Goal: Find specific page/section: Find specific page/section

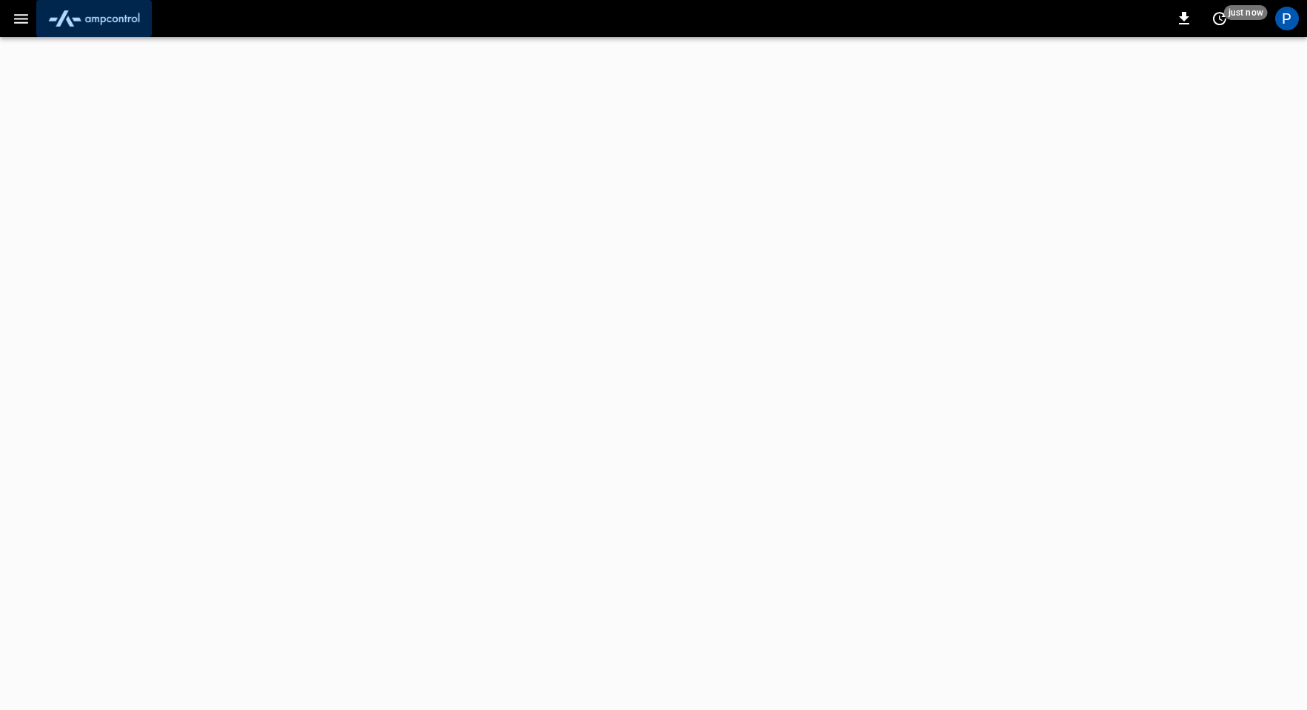
click at [116, 17] on img "menu" at bounding box center [94, 18] width 104 height 28
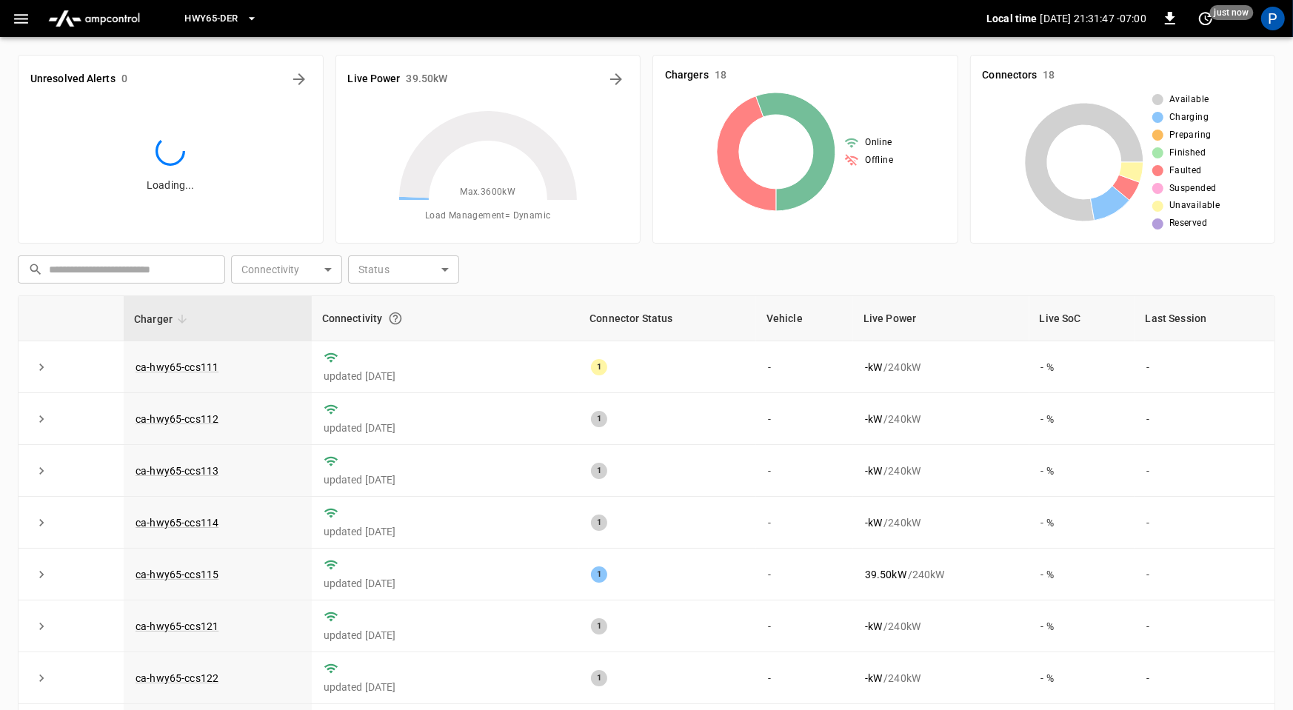
click at [216, 12] on span "HWY65-DER" at bounding box center [210, 18] width 53 height 17
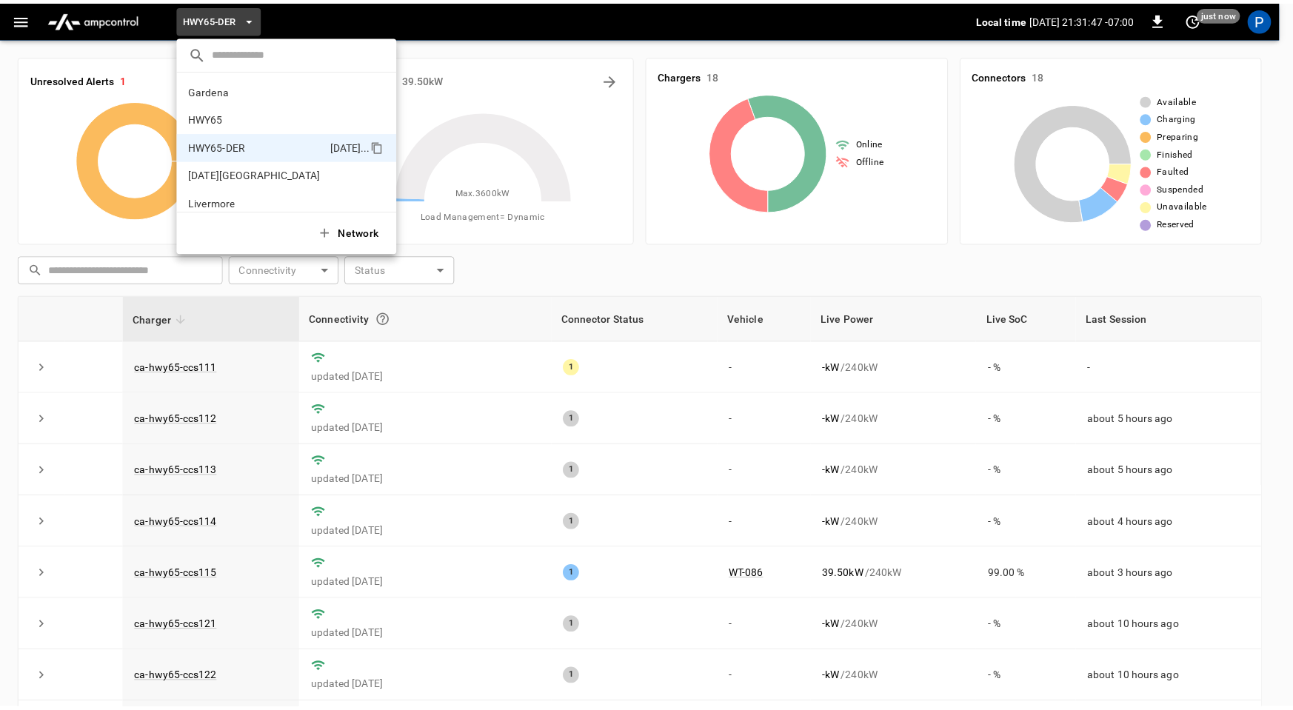
scroll to position [52, 0]
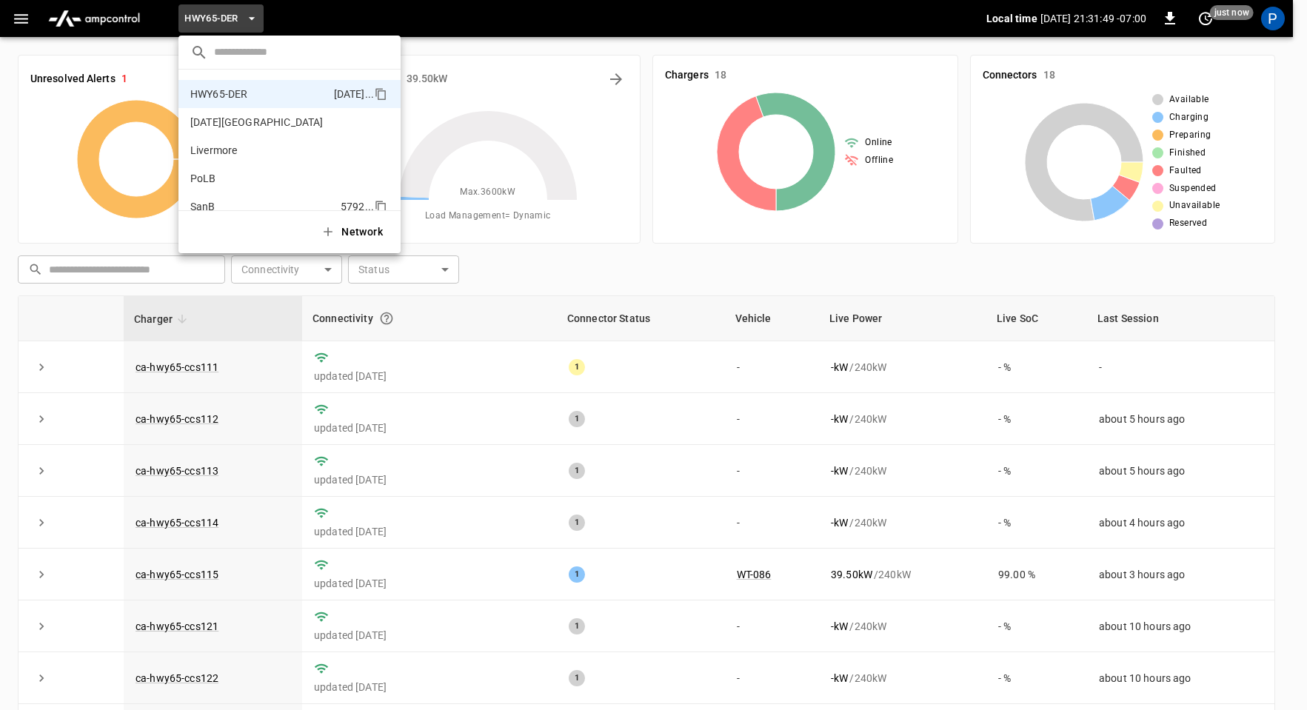
click at [248, 210] on div "Network" at bounding box center [289, 231] width 222 height 43
click at [244, 204] on li "SanB 5792 ..." at bounding box center [289, 207] width 222 height 28
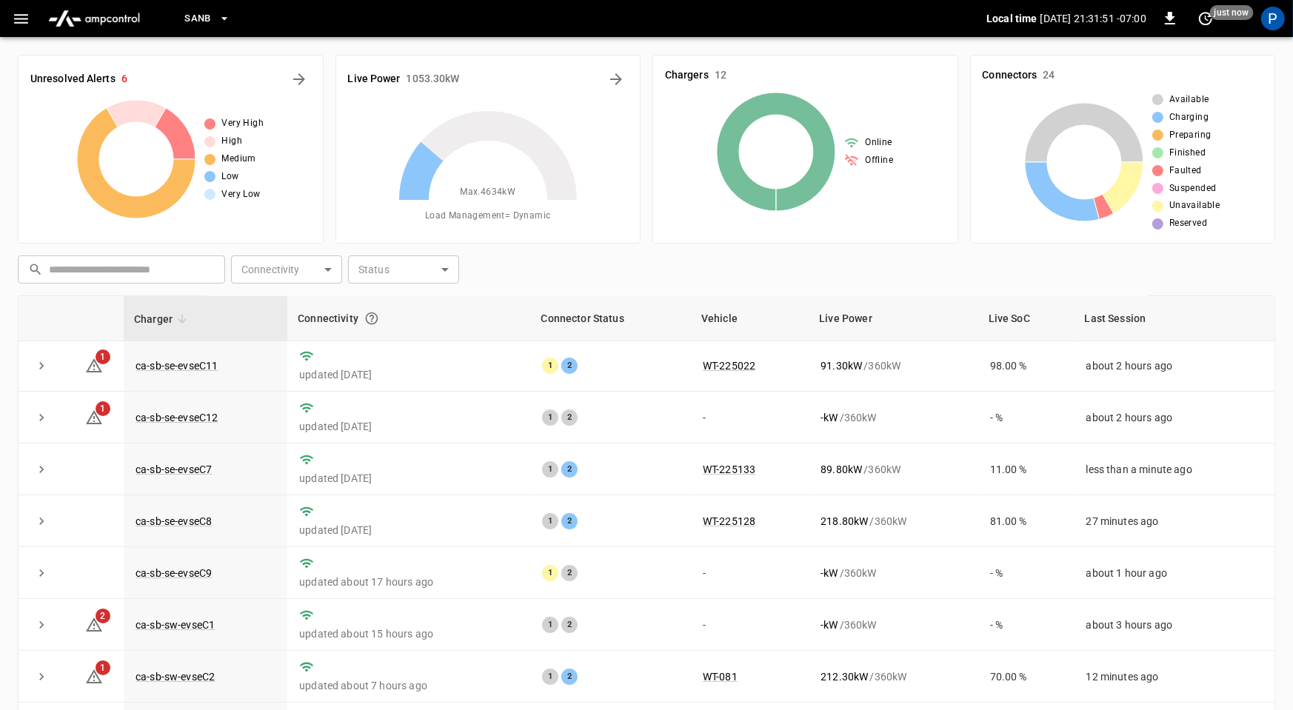
scroll to position [167, 0]
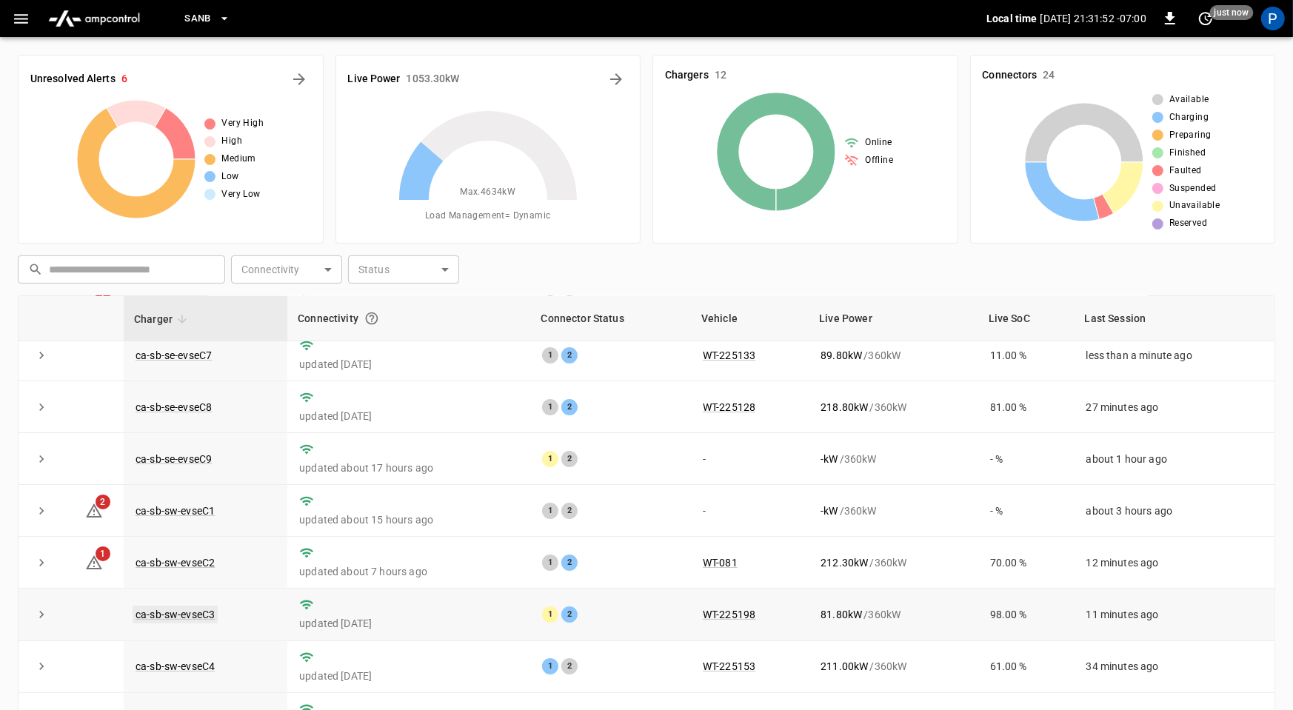
click at [175, 606] on link "ca-sb-sw-evseC3" at bounding box center [175, 615] width 85 height 18
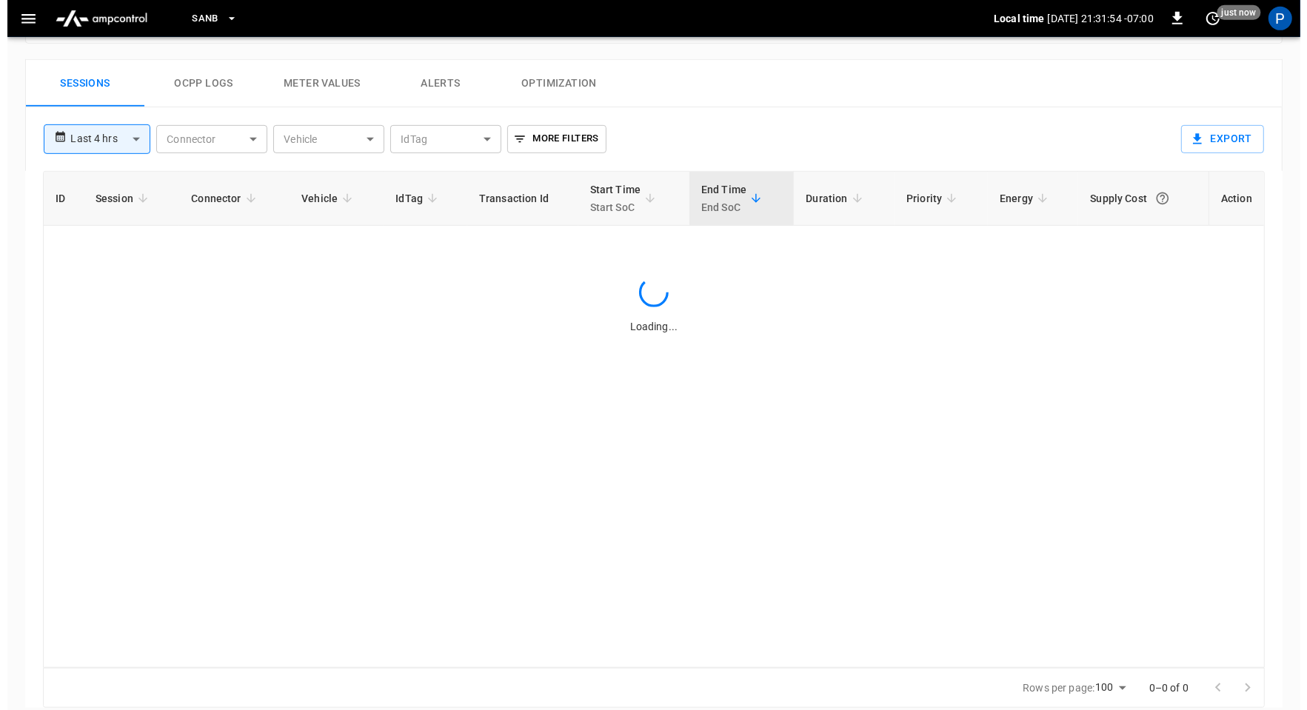
scroll to position [696, 0]
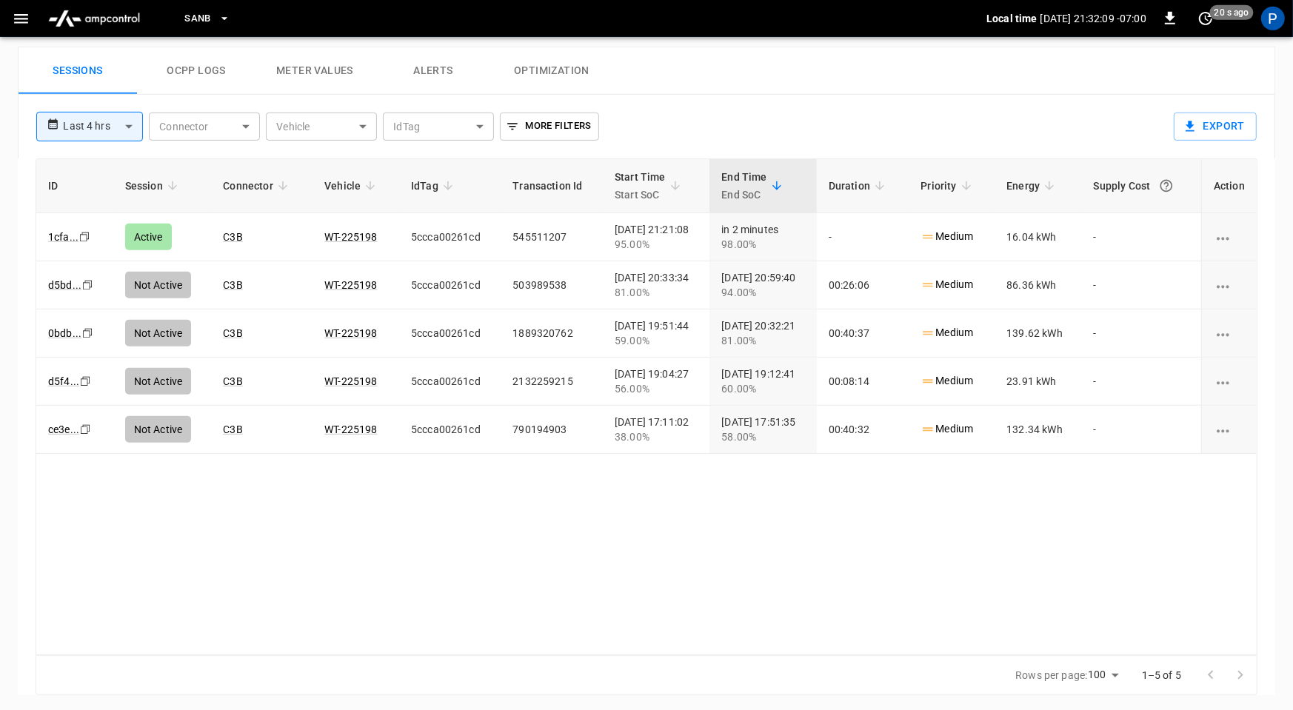
click at [219, 28] on button "SanB" at bounding box center [207, 18] width 58 height 29
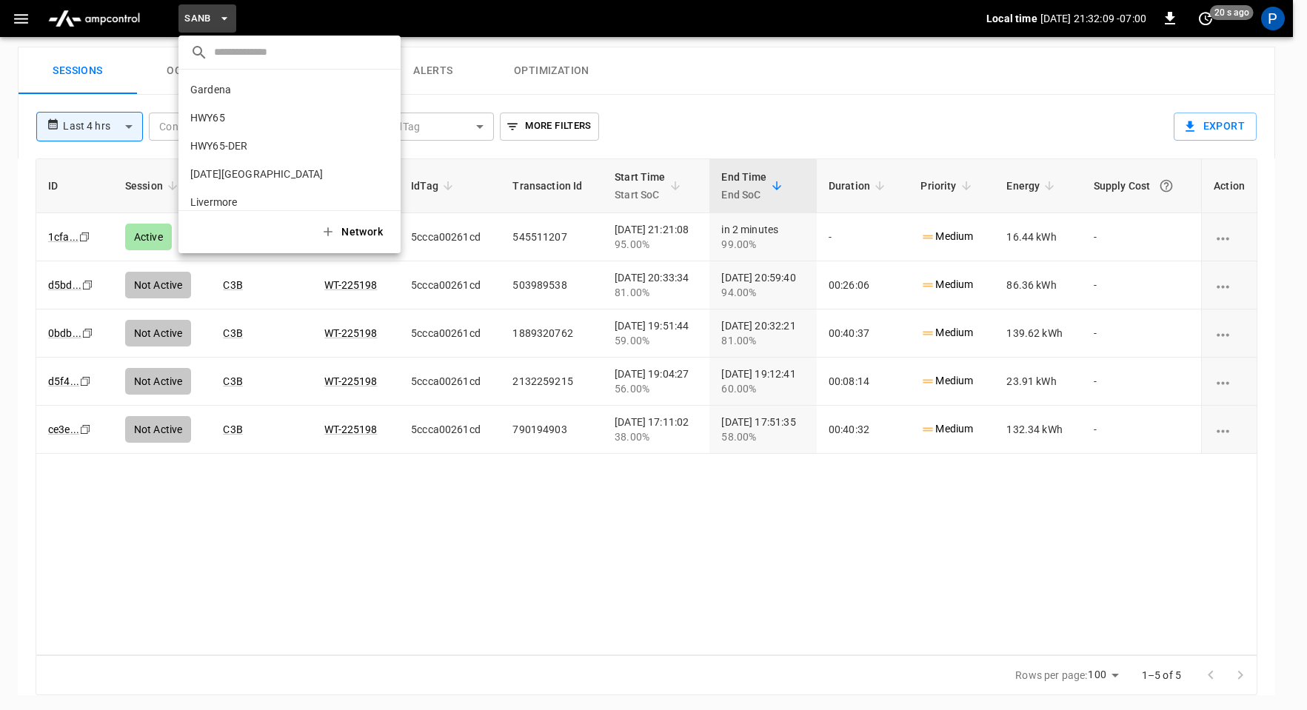
scroll to position [124, 0]
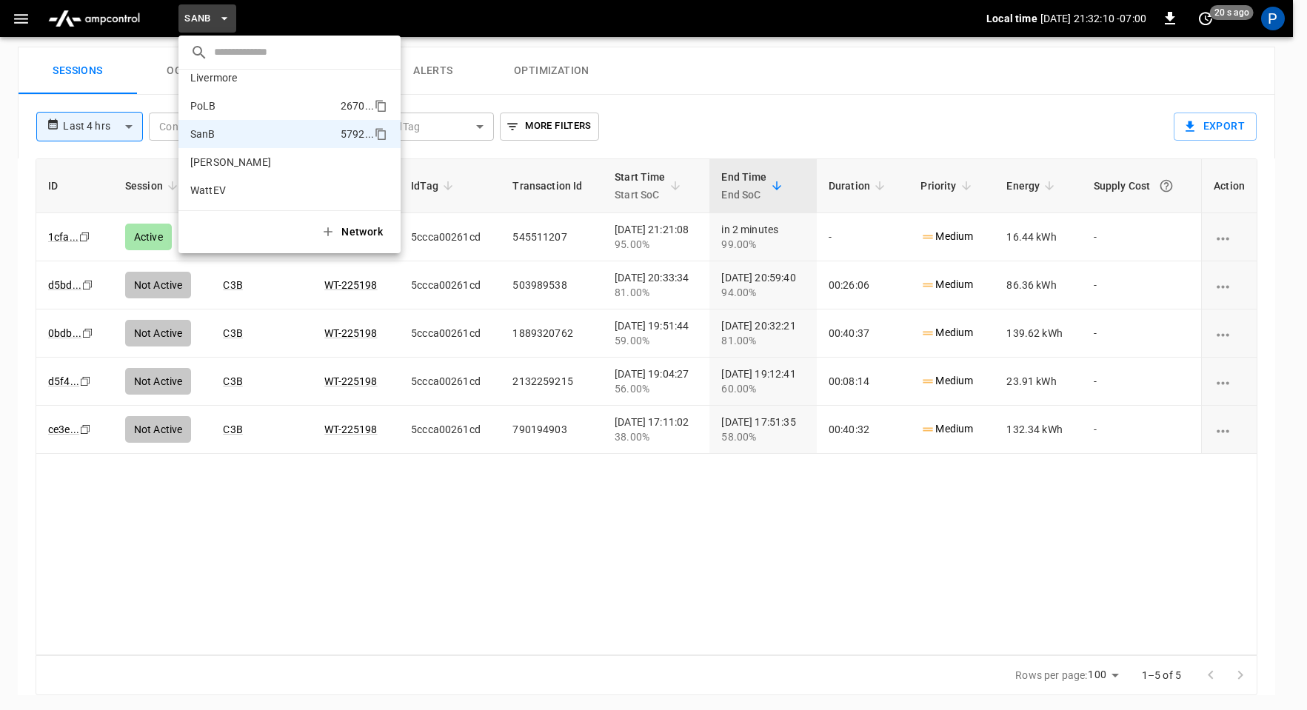
click at [228, 107] on li "PoLB 2670 ..." at bounding box center [289, 106] width 222 height 28
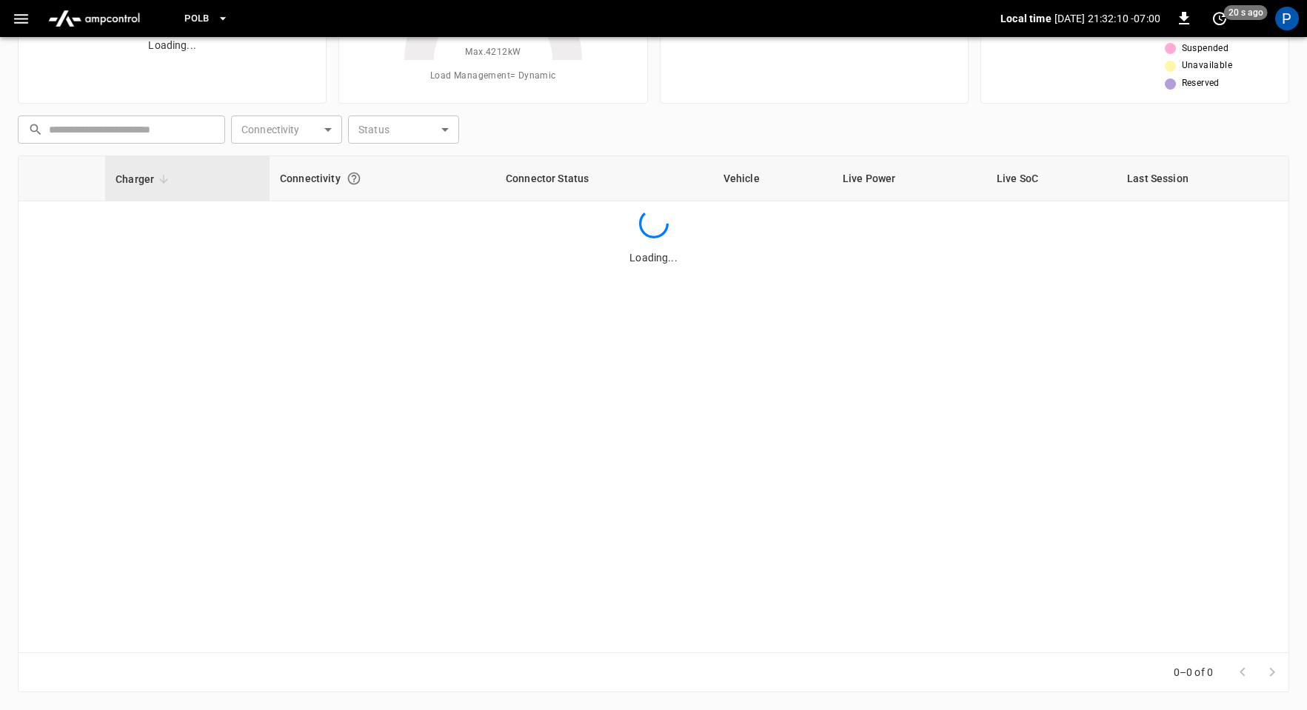
scroll to position [138, 0]
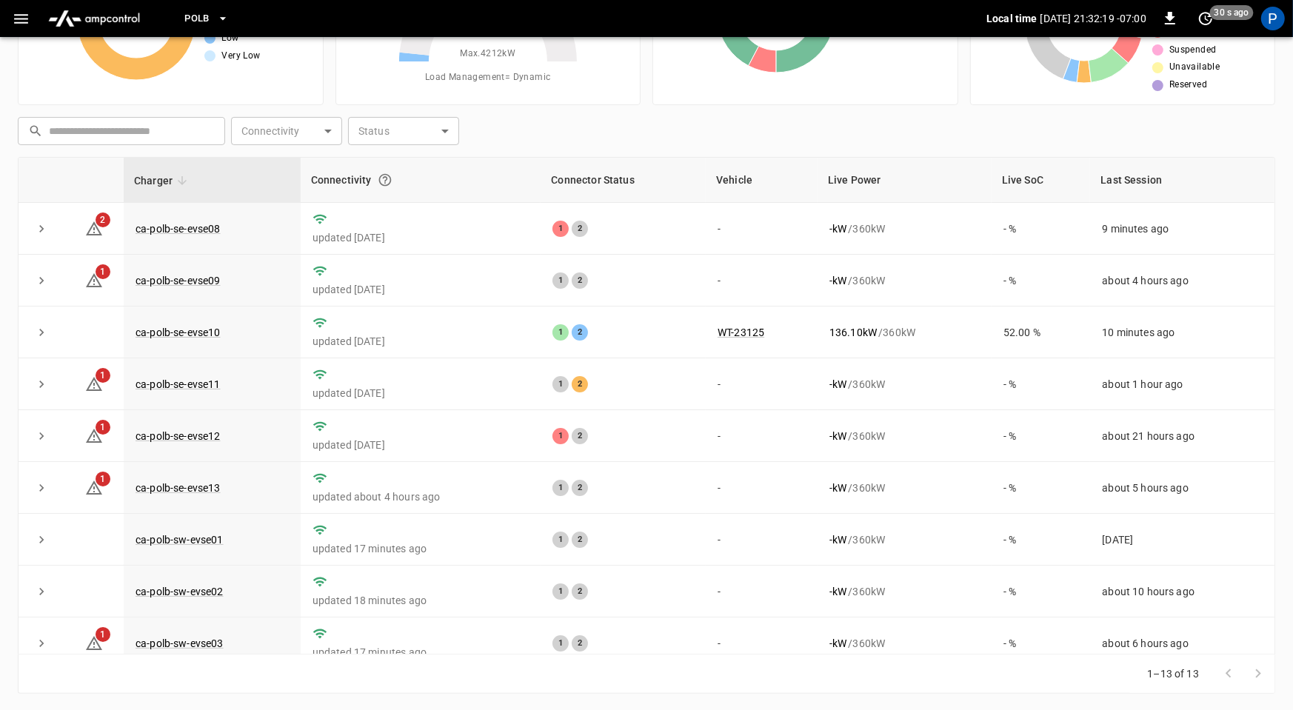
click at [192, 19] on span "PoLB" at bounding box center [196, 18] width 25 height 17
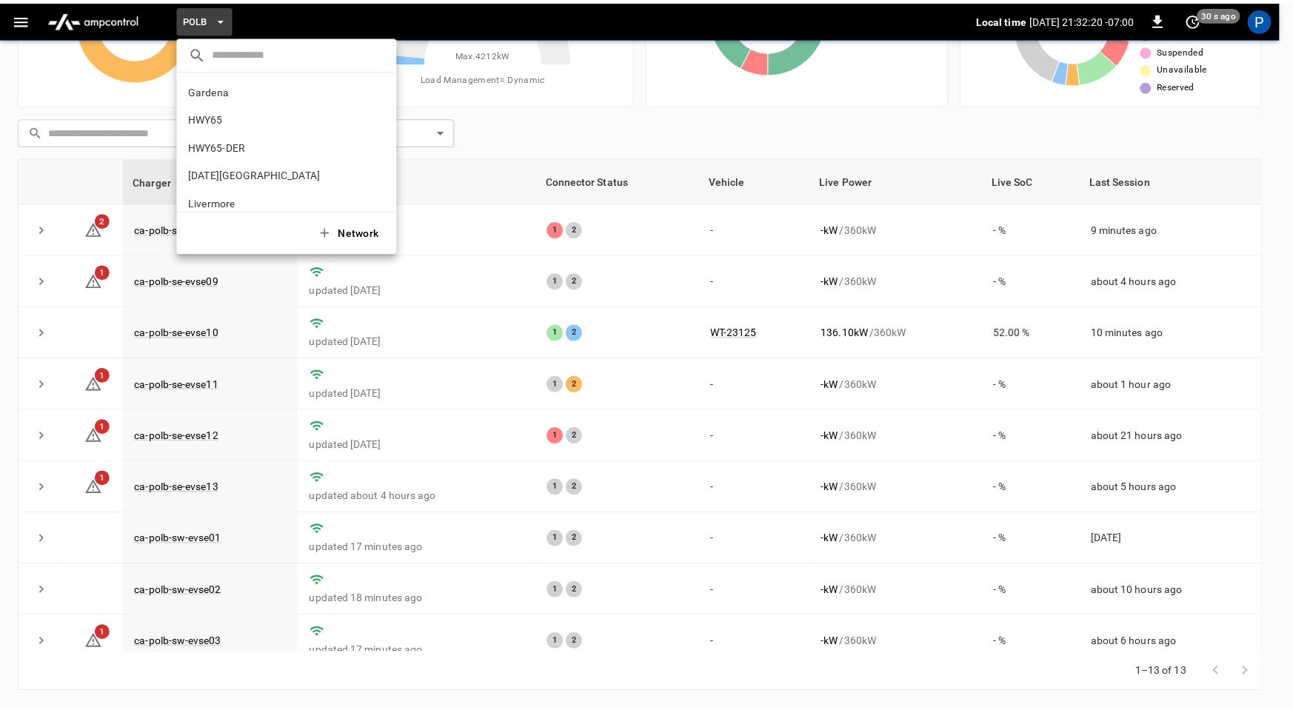
scroll to position [124, 0]
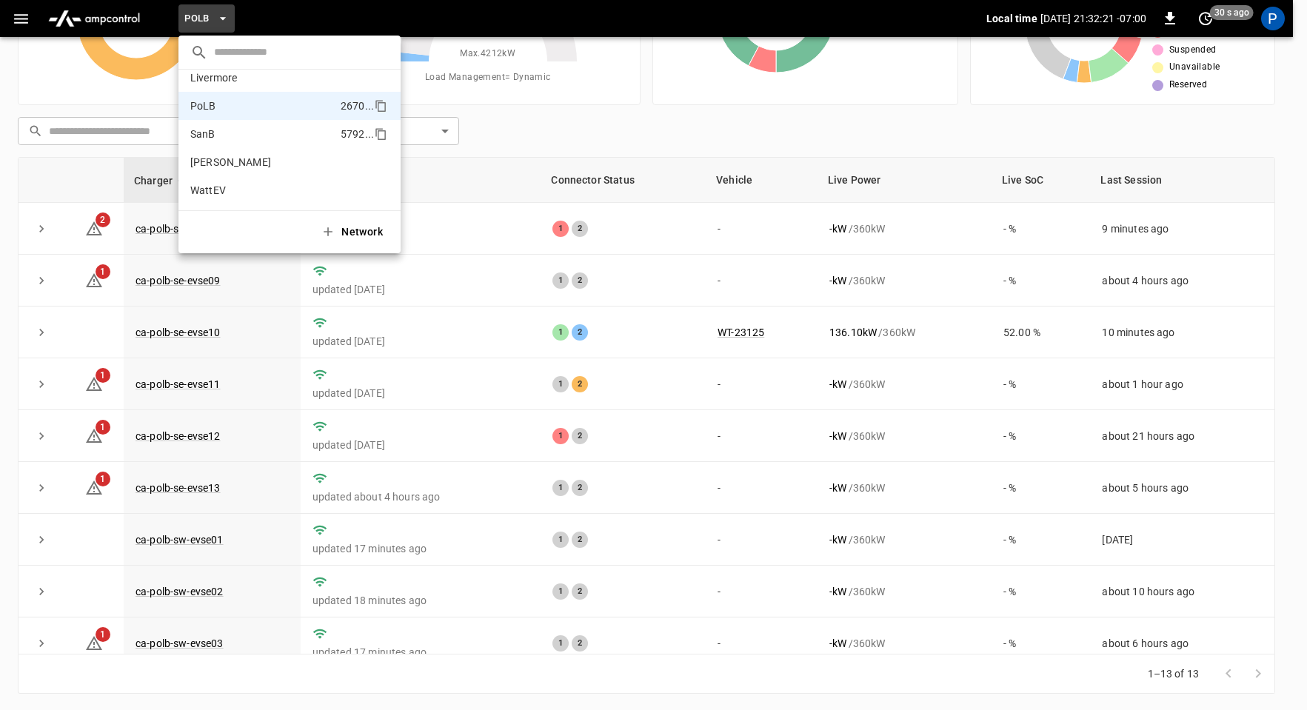
click at [229, 136] on li "SanB 5792 ..." at bounding box center [289, 134] width 222 height 28
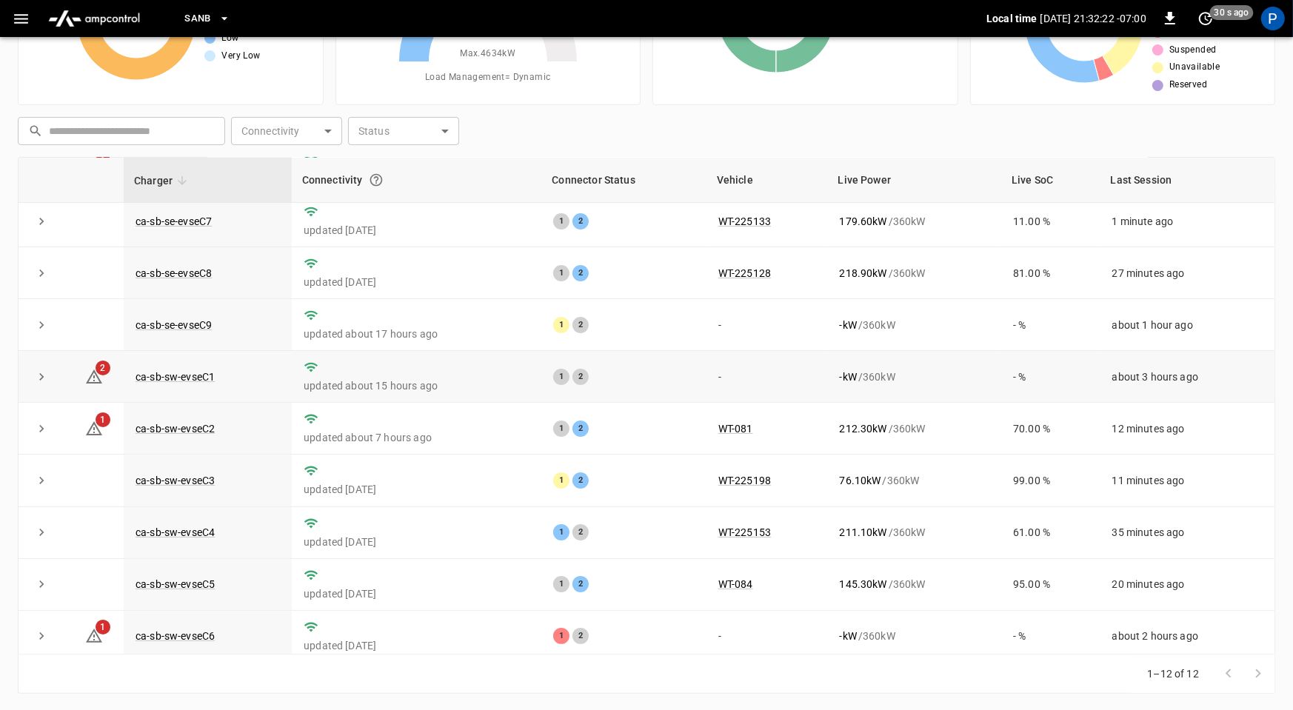
scroll to position [167, 0]
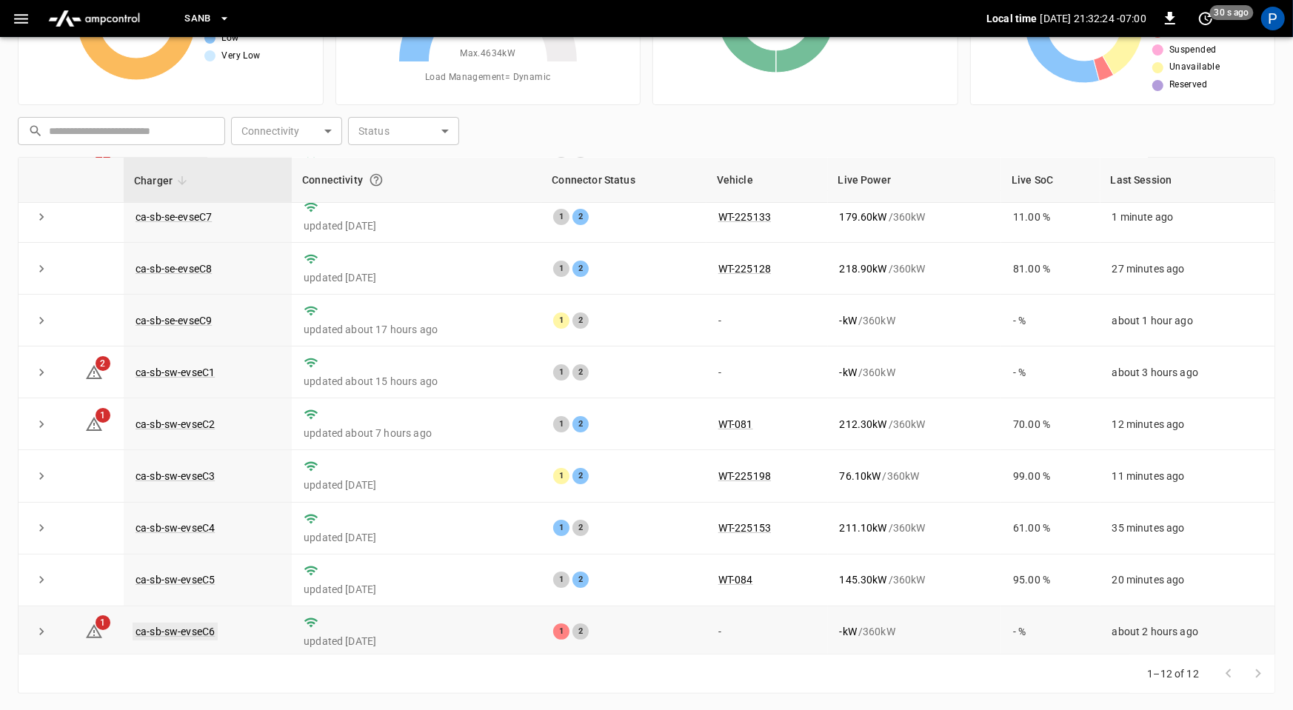
click at [178, 624] on link "ca-sb-sw-evseC6" at bounding box center [175, 632] width 85 height 18
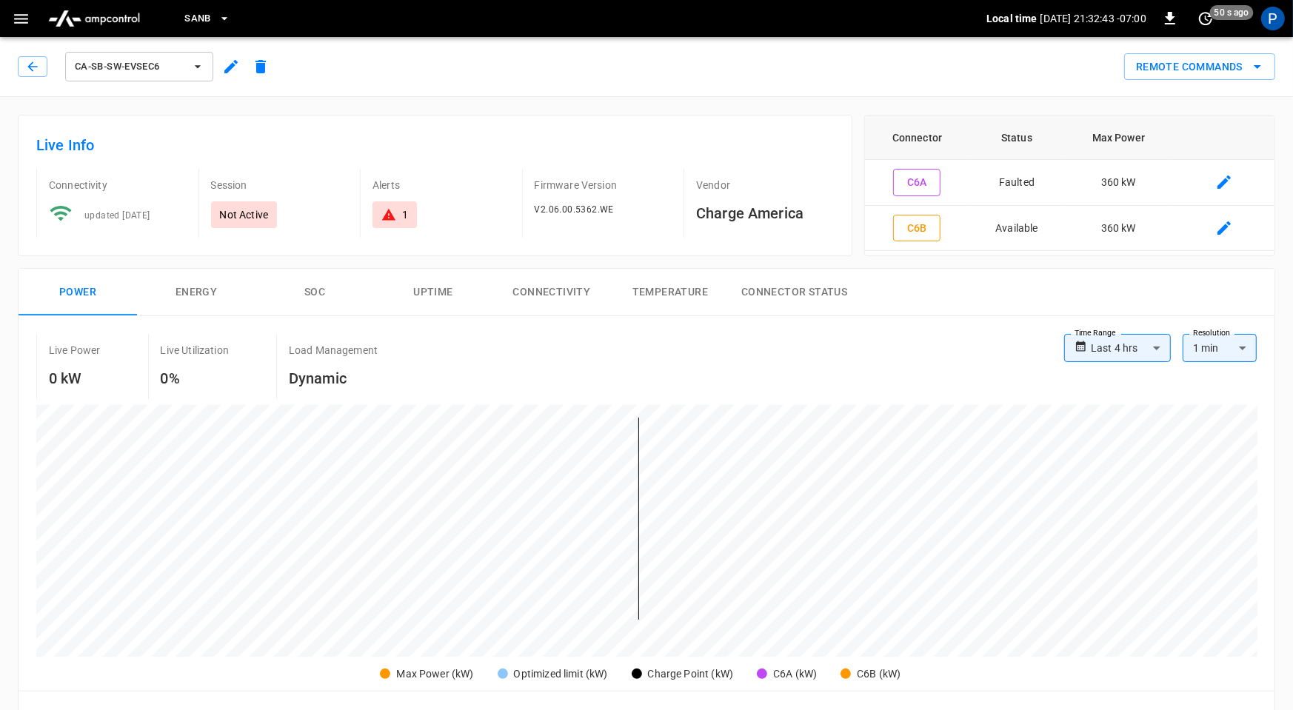
click at [107, 17] on img "menu" at bounding box center [94, 18] width 104 height 28
